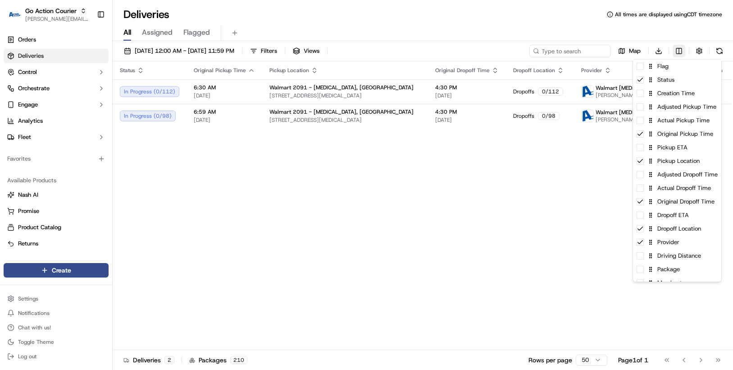
click at [681, 51] on html "Go Action Courier [PERSON_NAME][EMAIL_ADDRESS][PERSON_NAME][DOMAIN_NAME] Toggle…" at bounding box center [366, 185] width 733 height 370
click at [669, 67] on div "Flag" at bounding box center [677, 66] width 88 height 14
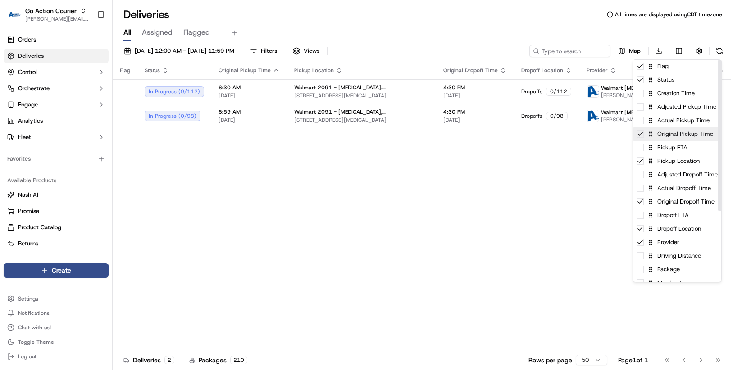
click at [662, 138] on div "Original Pickup Time" at bounding box center [677, 134] width 88 height 14
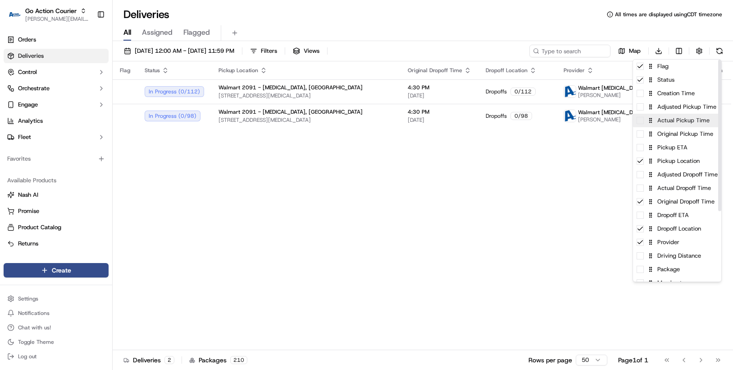
click at [659, 125] on div "Actual Pickup Time" at bounding box center [677, 121] width 88 height 14
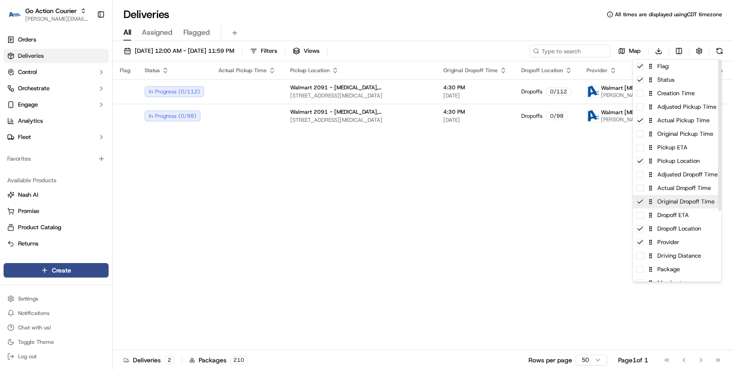
click at [655, 202] on div "Original Dropoff Time" at bounding box center [677, 202] width 88 height 14
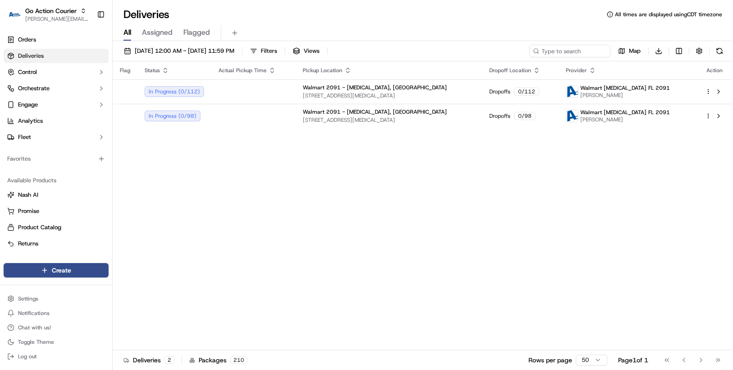
drag, startPoint x: 723, startPoint y: 173, endPoint x: 719, endPoint y: 187, distance: 15.5
click at [719, 187] on html "Go Action Courier chris.sexton@deliverol.com Toggle Sidebar Orders Deliveries C…" at bounding box center [366, 185] width 733 height 370
click at [680, 50] on html "Go Action Courier chris.sexton@deliverol.com Toggle Sidebar Orders Deliveries C…" at bounding box center [366, 185] width 733 height 370
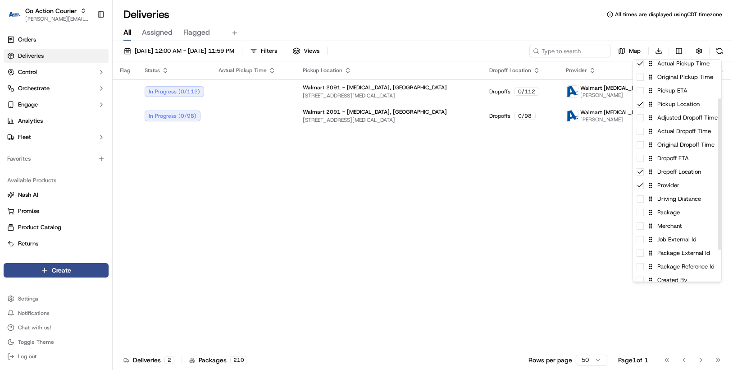
scroll to position [57, 0]
drag, startPoint x: 719, startPoint y: 140, endPoint x: 714, endPoint y: 179, distance: 39.6
click at [718, 179] on div at bounding box center [719, 174] width 3 height 151
drag, startPoint x: 713, startPoint y: 179, endPoint x: 708, endPoint y: 201, distance: 22.0
click at [713, 180] on div "Provider" at bounding box center [677, 185] width 88 height 14
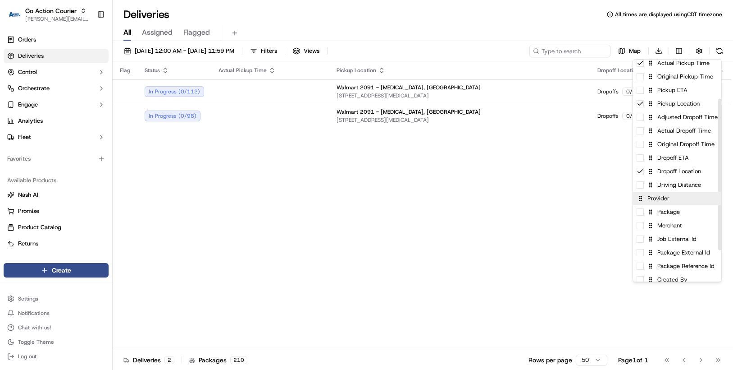
click at [708, 202] on div "Flag Status Creation Time Adjusted Pickup Time Actual Pickup Time Original Pick…" at bounding box center [677, 164] width 88 height 324
click at [568, 213] on html "Go Action Courier chris.sexton@deliverol.com Toggle Sidebar Orders Deliveries C…" at bounding box center [366, 185] width 733 height 370
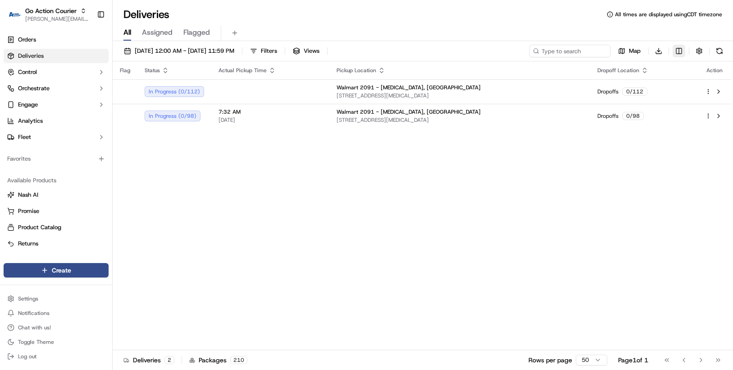
click at [678, 51] on html "Go Action Courier chris.sexton@deliverol.com Toggle Sidebar Orders Deliveries C…" at bounding box center [366, 185] width 733 height 370
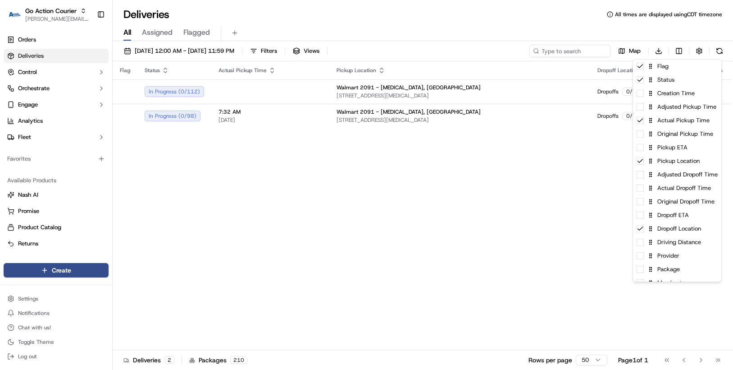
click at [213, 206] on html "Go Action Courier chris.sexton@deliverol.com Toggle Sidebar Orders Deliveries C…" at bounding box center [366, 185] width 733 height 370
click at [682, 52] on html "Go Action Courier chris.sexton@deliverol.com Toggle Sidebar Orders Deliveries C…" at bounding box center [366, 185] width 733 height 370
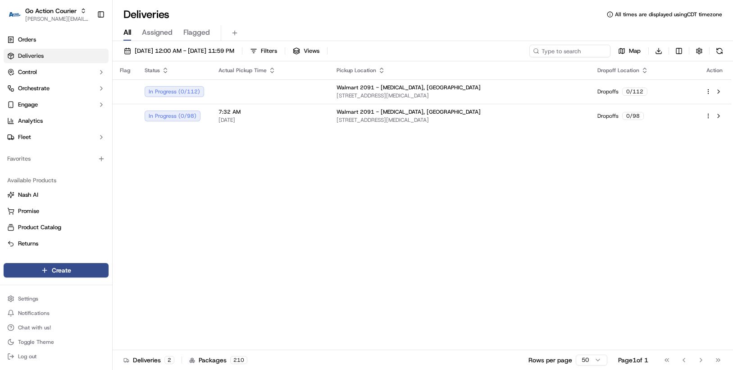
click at [576, 164] on html "Go Action Courier chris.sexton@deliverol.com Toggle Sidebar Orders Deliveries C…" at bounding box center [366, 185] width 733 height 370
click at [675, 52] on html "Go Action Courier chris.sexton@deliverol.com Toggle Sidebar Orders Deliveries C…" at bounding box center [366, 185] width 733 height 370
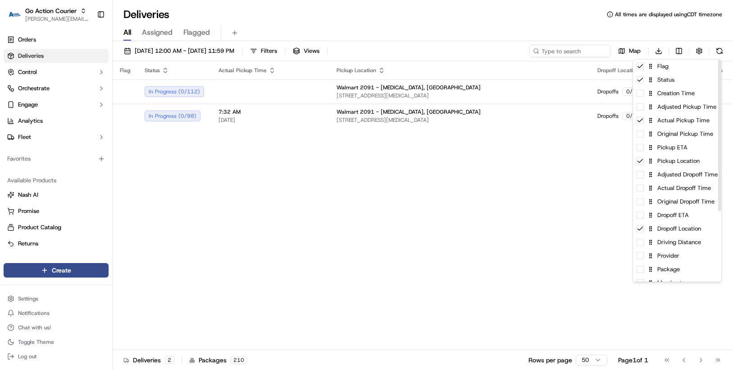
click at [592, 148] on html "Go Action Courier chris.sexton@deliverol.com Toggle Sidebar Orders Deliveries C…" at bounding box center [366, 185] width 733 height 370
click at [679, 54] on html "Go Action Courier chris.sexton@deliverol.com Toggle Sidebar Orders Deliveries C…" at bounding box center [366, 185] width 733 height 370
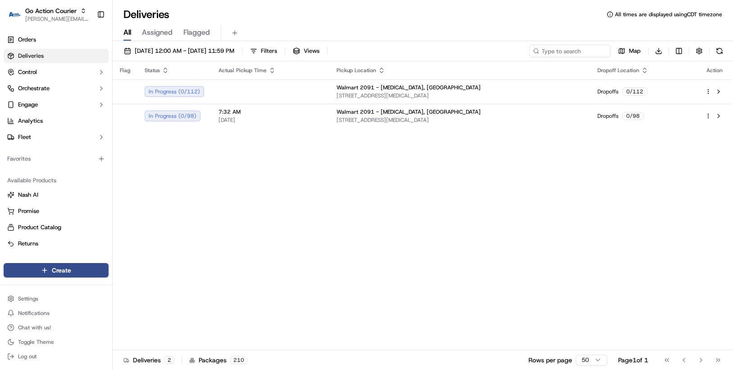
click at [612, 163] on html "Go Action Courier chris.sexton@deliverol.com Toggle Sidebar Orders Deliveries C…" at bounding box center [366, 185] width 733 height 370
click at [163, 165] on div "Flag Status Actual Pickup Time Pickup Location Dropoff Location Action In Progr…" at bounding box center [422, 205] width 619 height 288
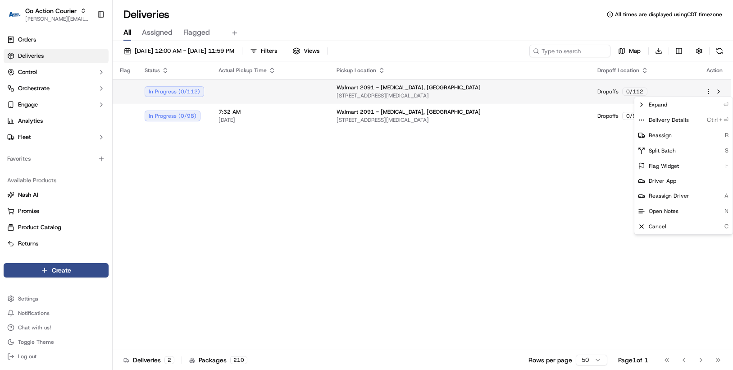
click at [706, 89] on html "Go Action Courier chris.sexton@deliverol.com Toggle Sidebar Orders Deliveries C…" at bounding box center [366, 185] width 733 height 370
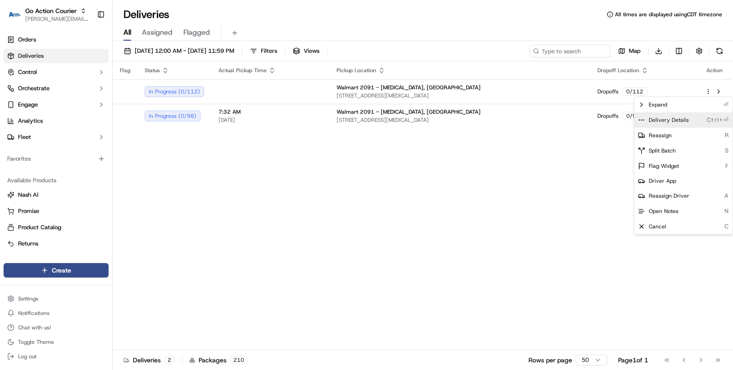
click at [688, 114] on div "Delivery Details Ctrl+⏎" at bounding box center [684, 119] width 98 height 15
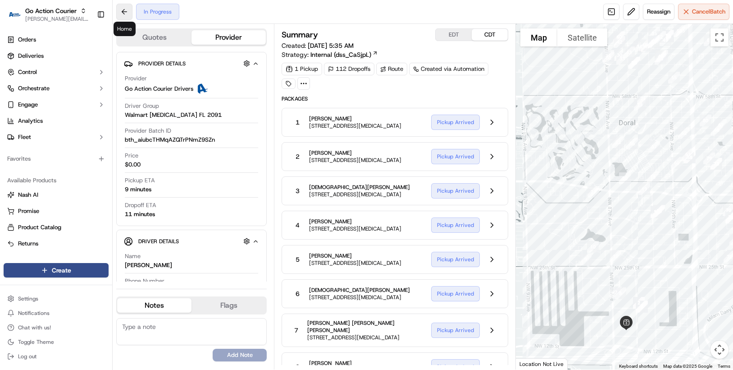
click at [123, 13] on button at bounding box center [124, 12] width 16 height 16
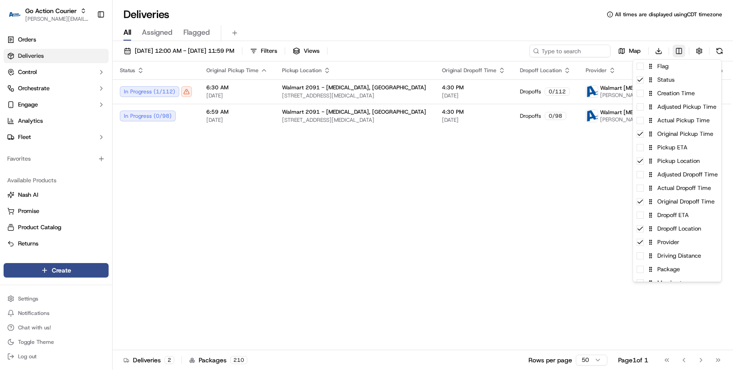
click at [678, 52] on html "Go Action Courier [PERSON_NAME][EMAIL_ADDRESS][PERSON_NAME][DOMAIN_NAME] Toggle…" at bounding box center [366, 185] width 733 height 370
click at [644, 231] on div "Dropoff Location" at bounding box center [677, 229] width 88 height 14
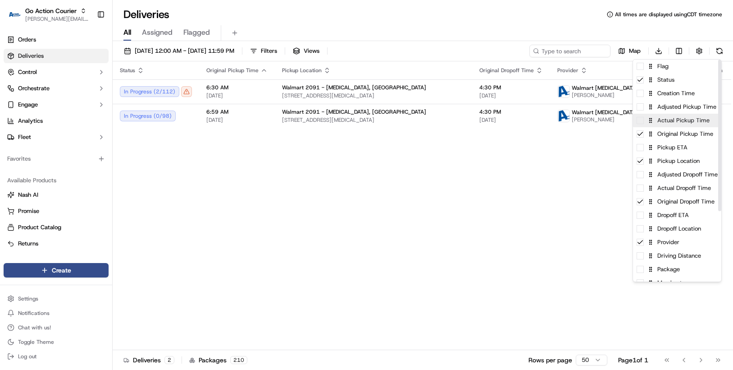
click at [642, 123] on span at bounding box center [640, 120] width 7 height 7
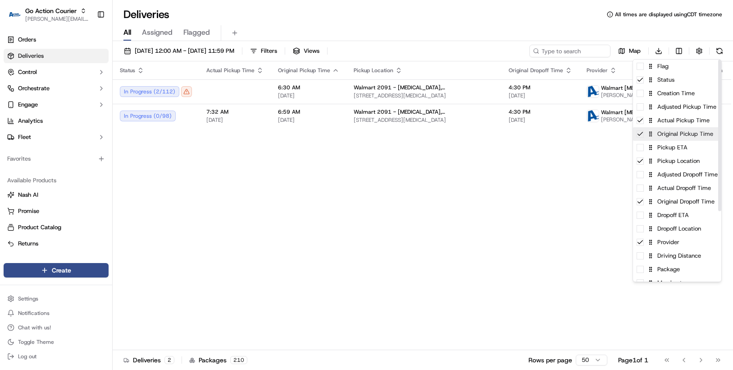
click at [638, 136] on icon at bounding box center [640, 133] width 7 height 7
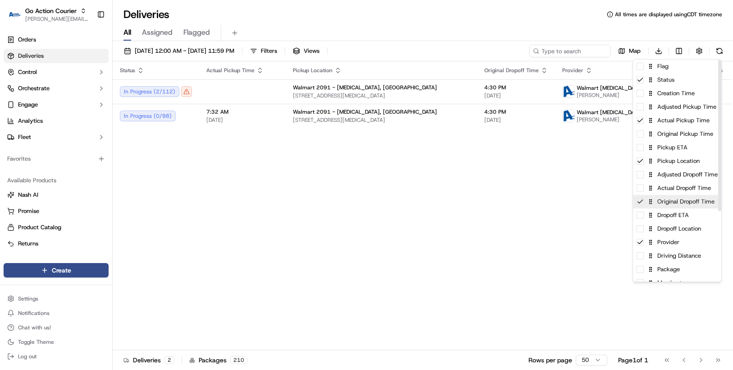
click at [640, 205] on icon at bounding box center [640, 201] width 7 height 7
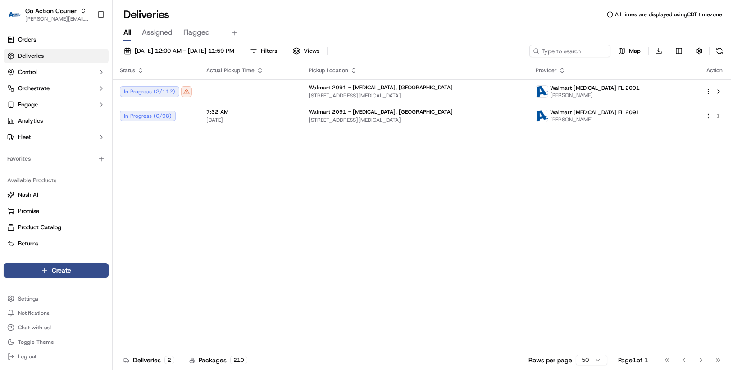
click at [299, 171] on html "Go Action Courier [PERSON_NAME][EMAIL_ADDRESS][PERSON_NAME][DOMAIN_NAME] Toggle…" at bounding box center [366, 185] width 733 height 370
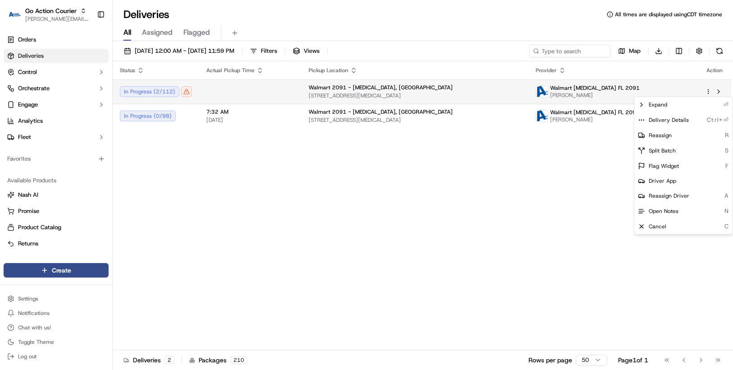
click at [709, 91] on html "Go Action Courier [PERSON_NAME][EMAIL_ADDRESS][PERSON_NAME][DOMAIN_NAME] Toggle…" at bounding box center [366, 185] width 733 height 370
click at [167, 92] on html "Go Action Courier [PERSON_NAME][EMAIL_ADDRESS][PERSON_NAME][DOMAIN_NAME] Toggle…" at bounding box center [366, 185] width 733 height 370
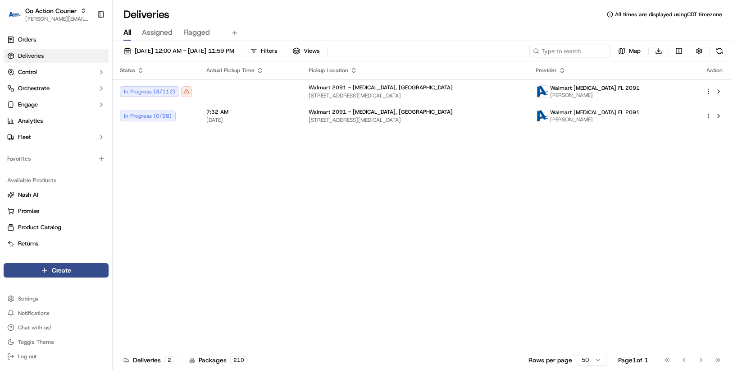
click at [167, 92] on div "In Progress ( 4 / 112 )" at bounding box center [156, 91] width 72 height 11
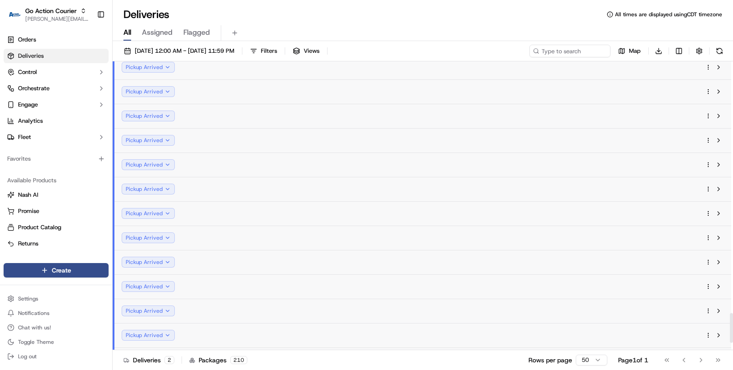
scroll to position [2504, 0]
